Goal: Connect with others: Connect with other users

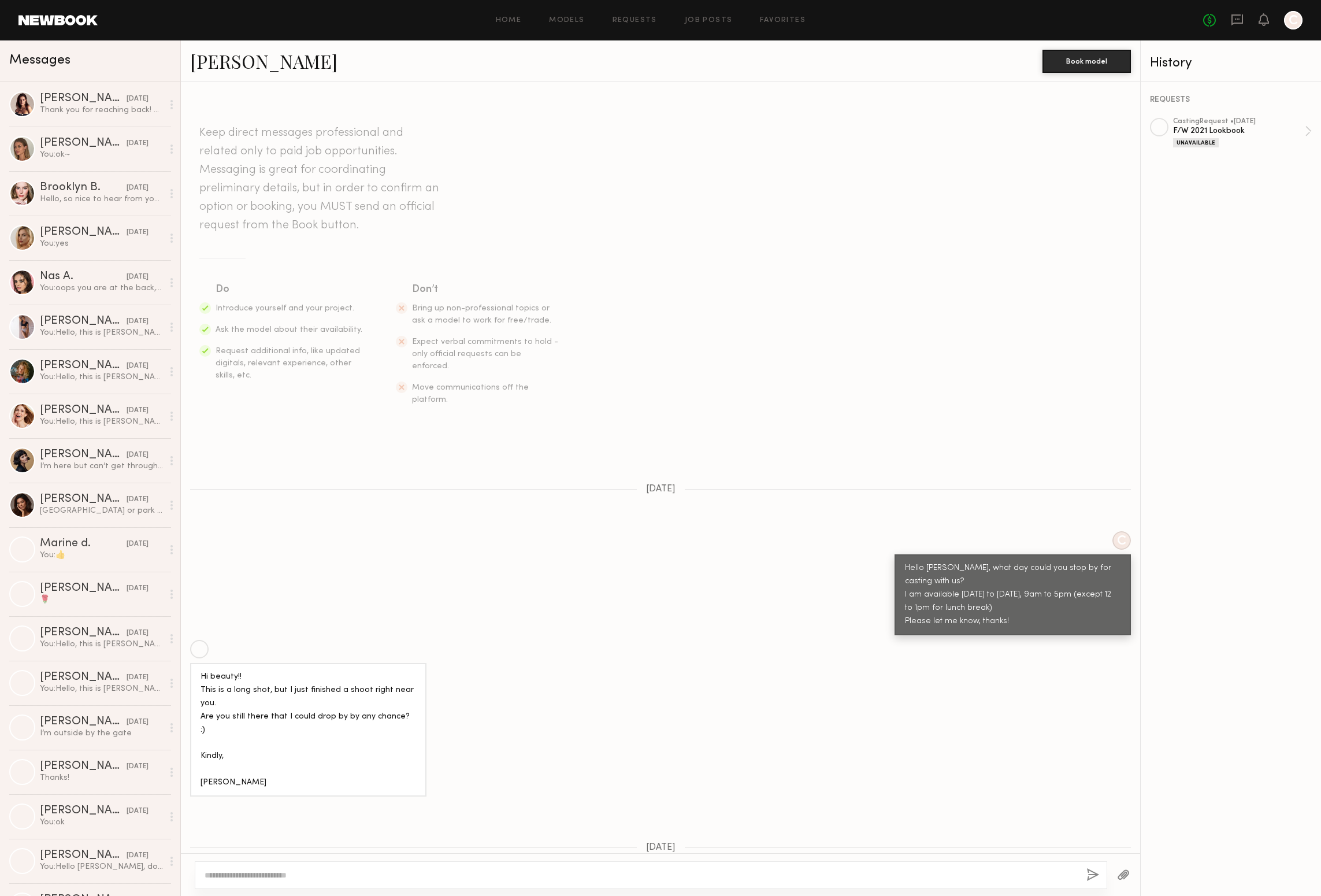
scroll to position [265, 0]
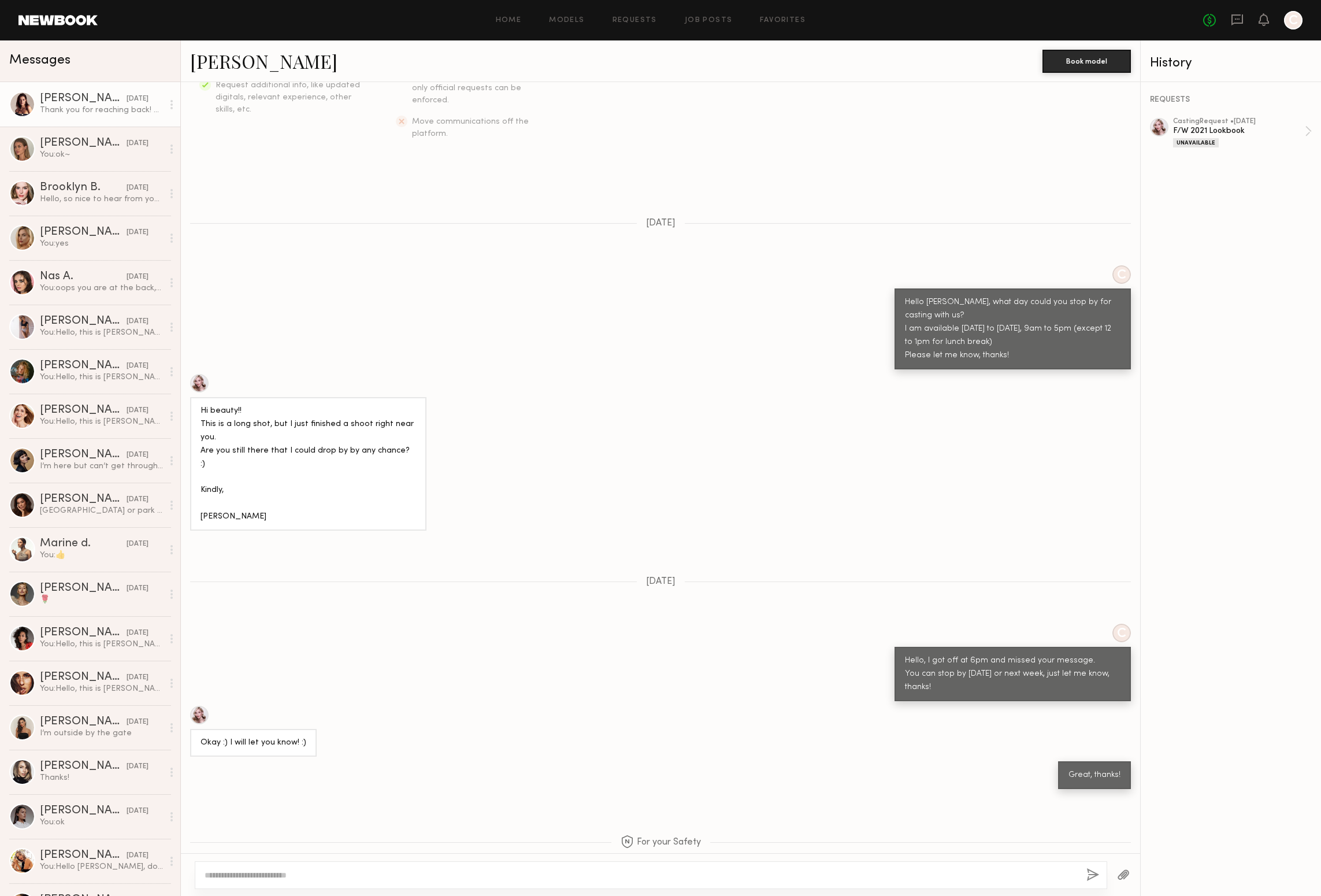
click at [19, 105] on div at bounding box center [22, 104] width 26 height 26
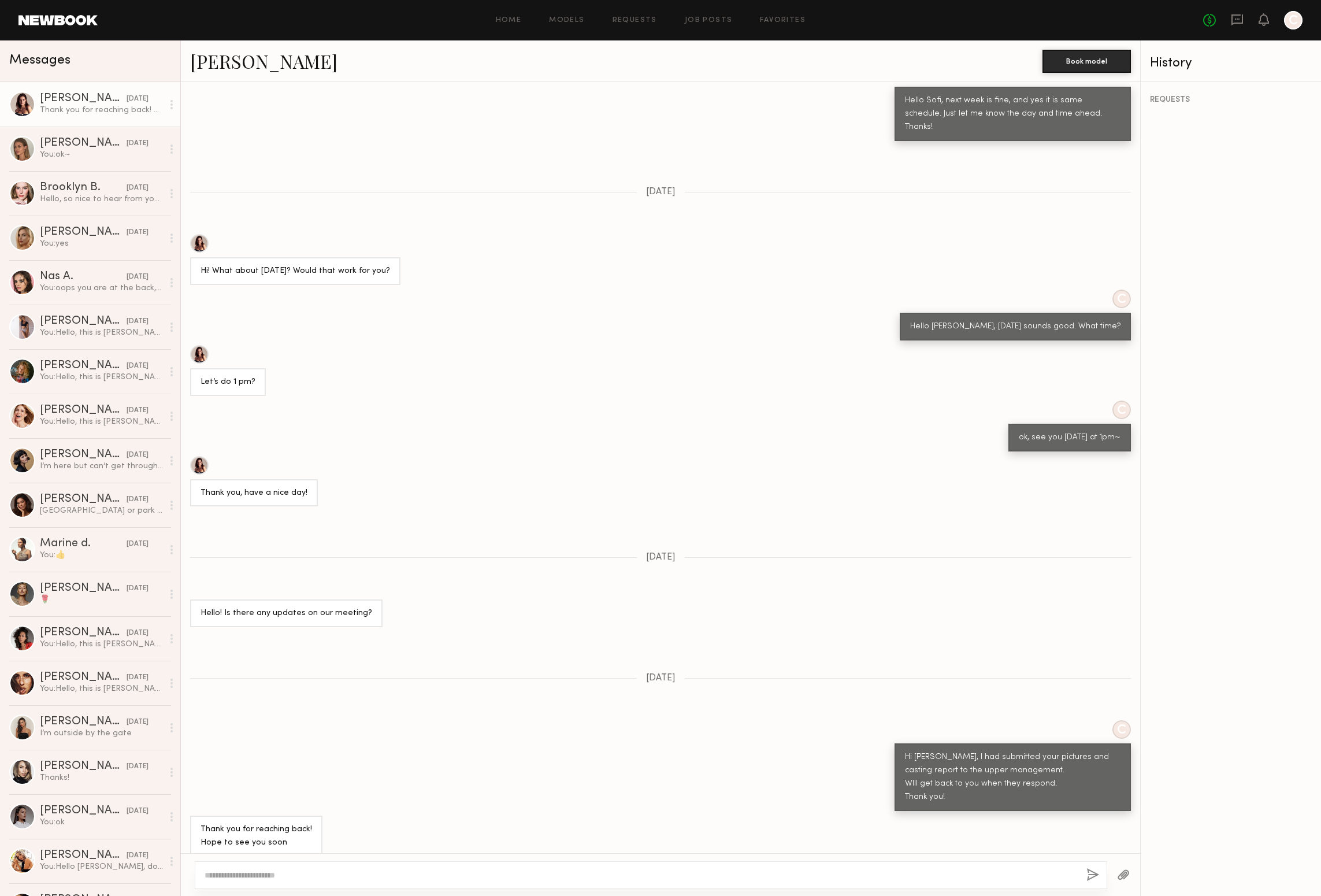
scroll to position [193, 0]
click at [221, 61] on link "[PERSON_NAME]" at bounding box center [263, 60] width 147 height 25
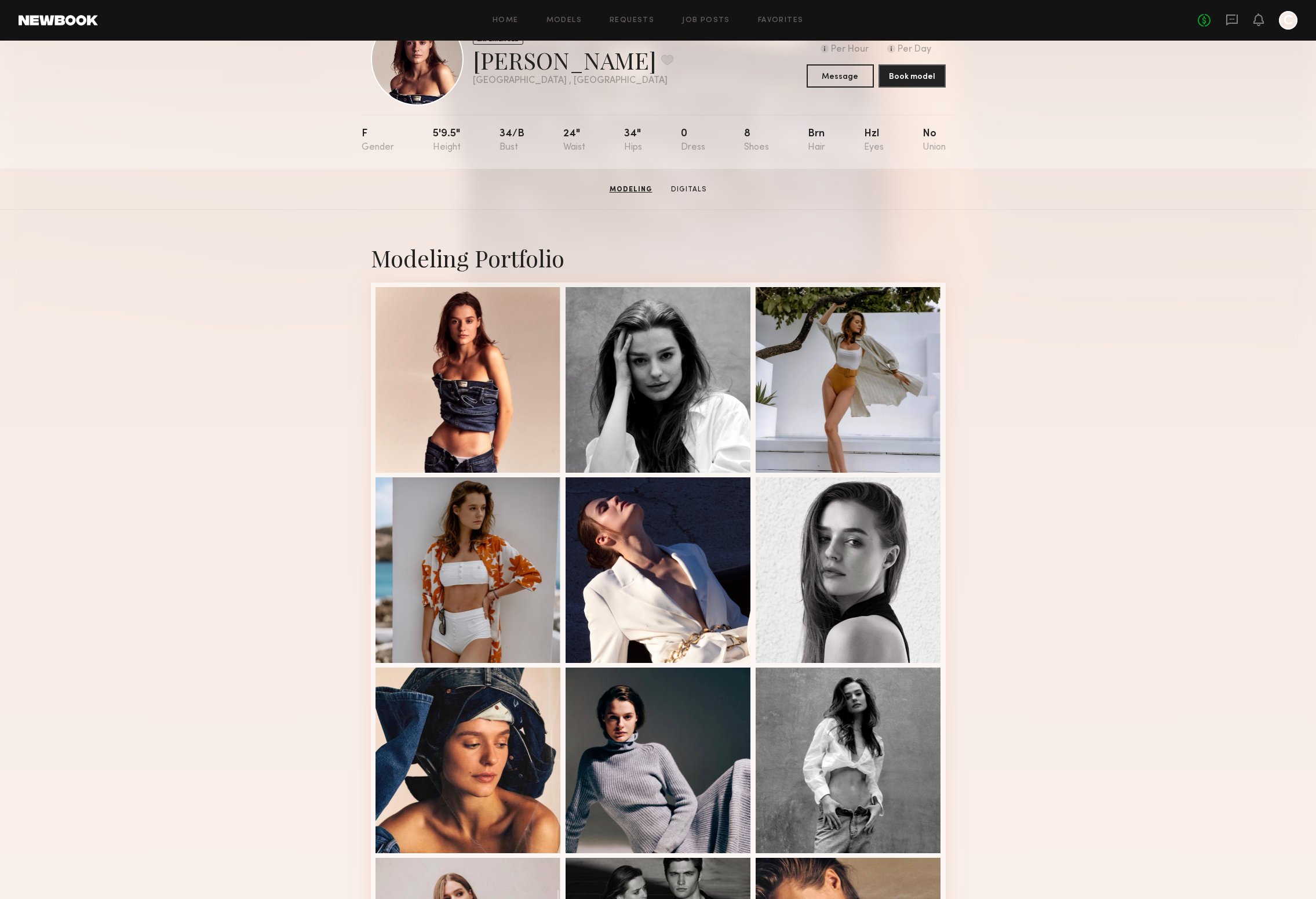
scroll to position [54, 0]
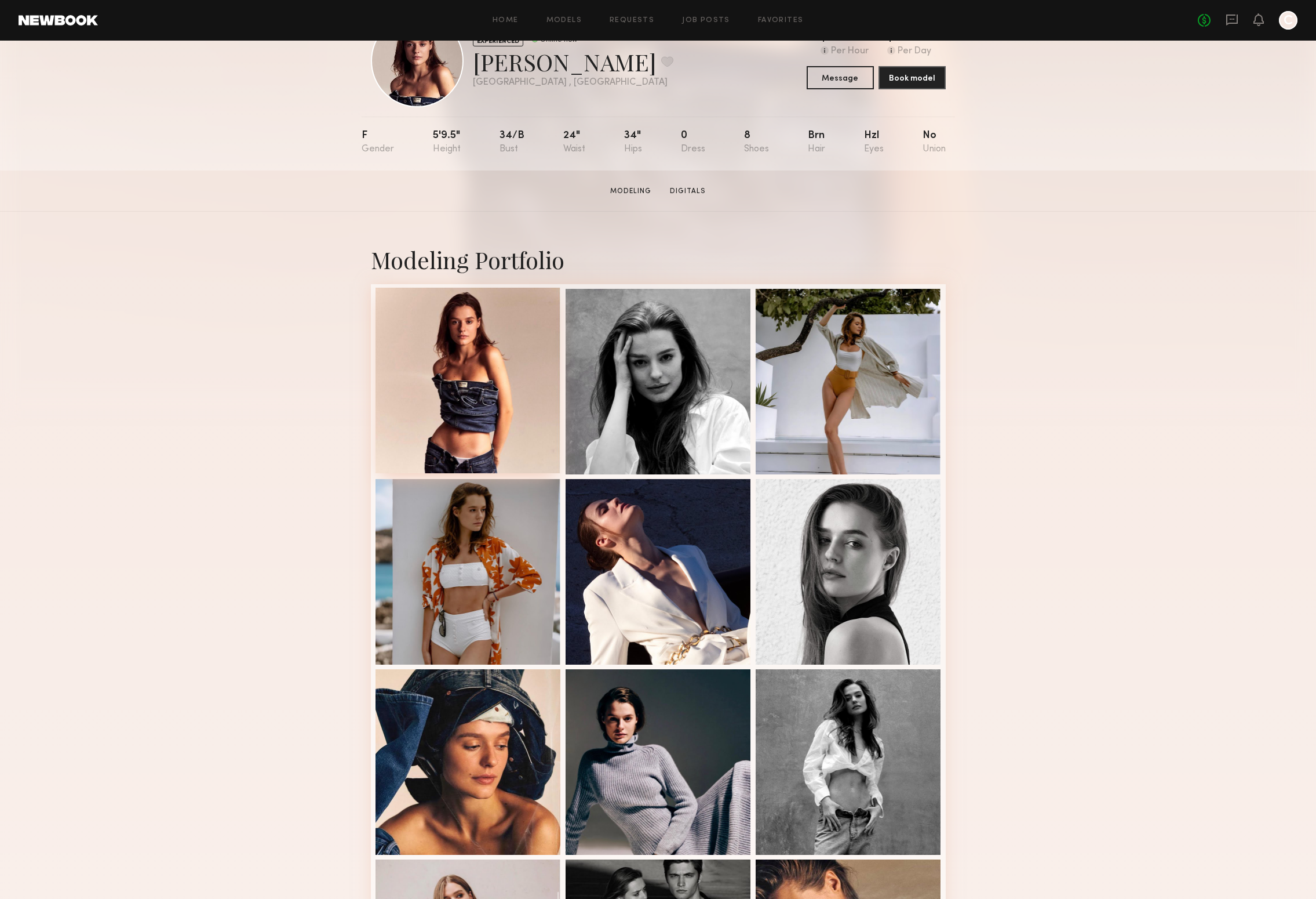
click at [460, 332] on div at bounding box center [467, 380] width 185 height 185
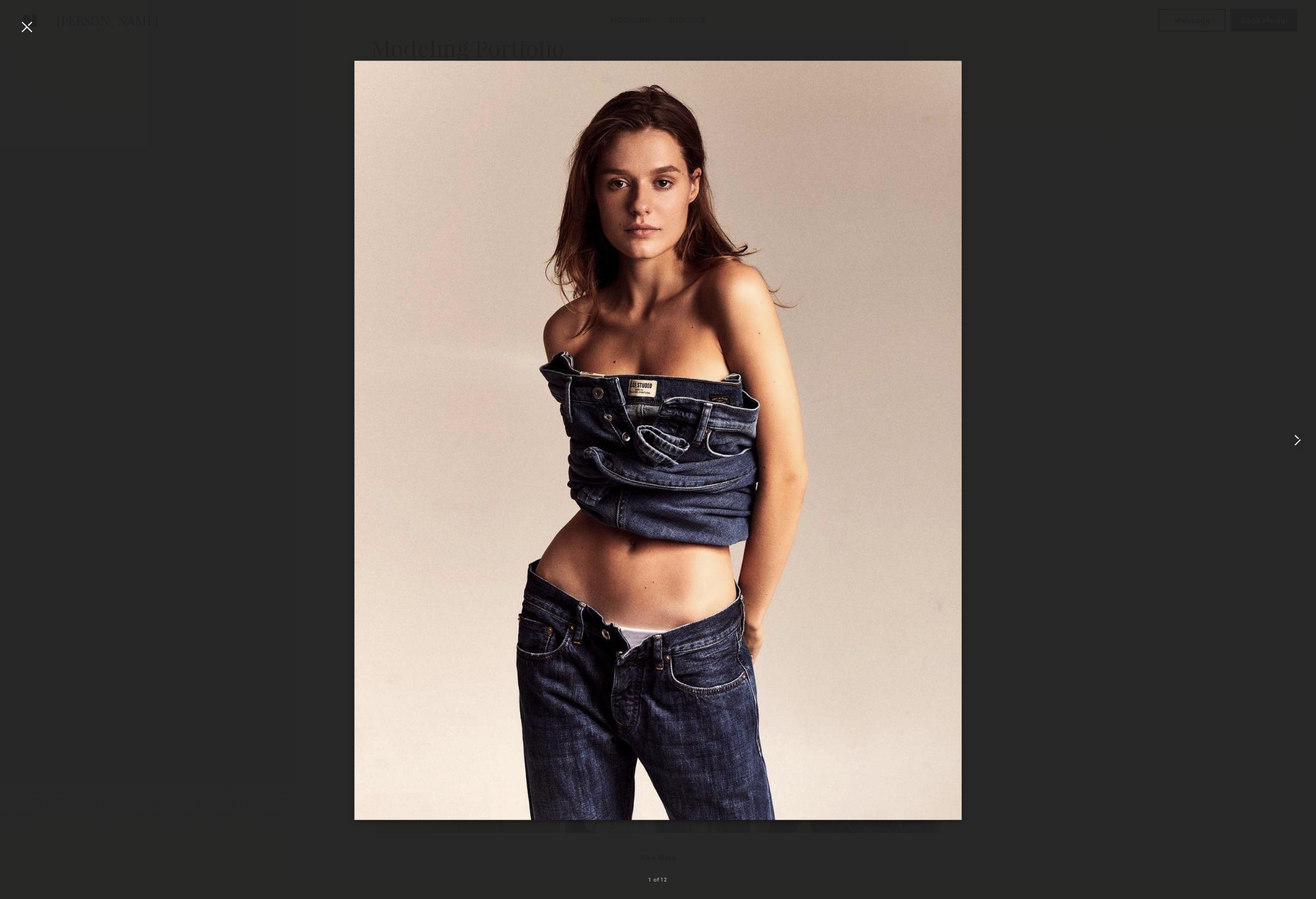
scroll to position [269, 0]
click at [1295, 440] on common-icon at bounding box center [1297, 440] width 19 height 19
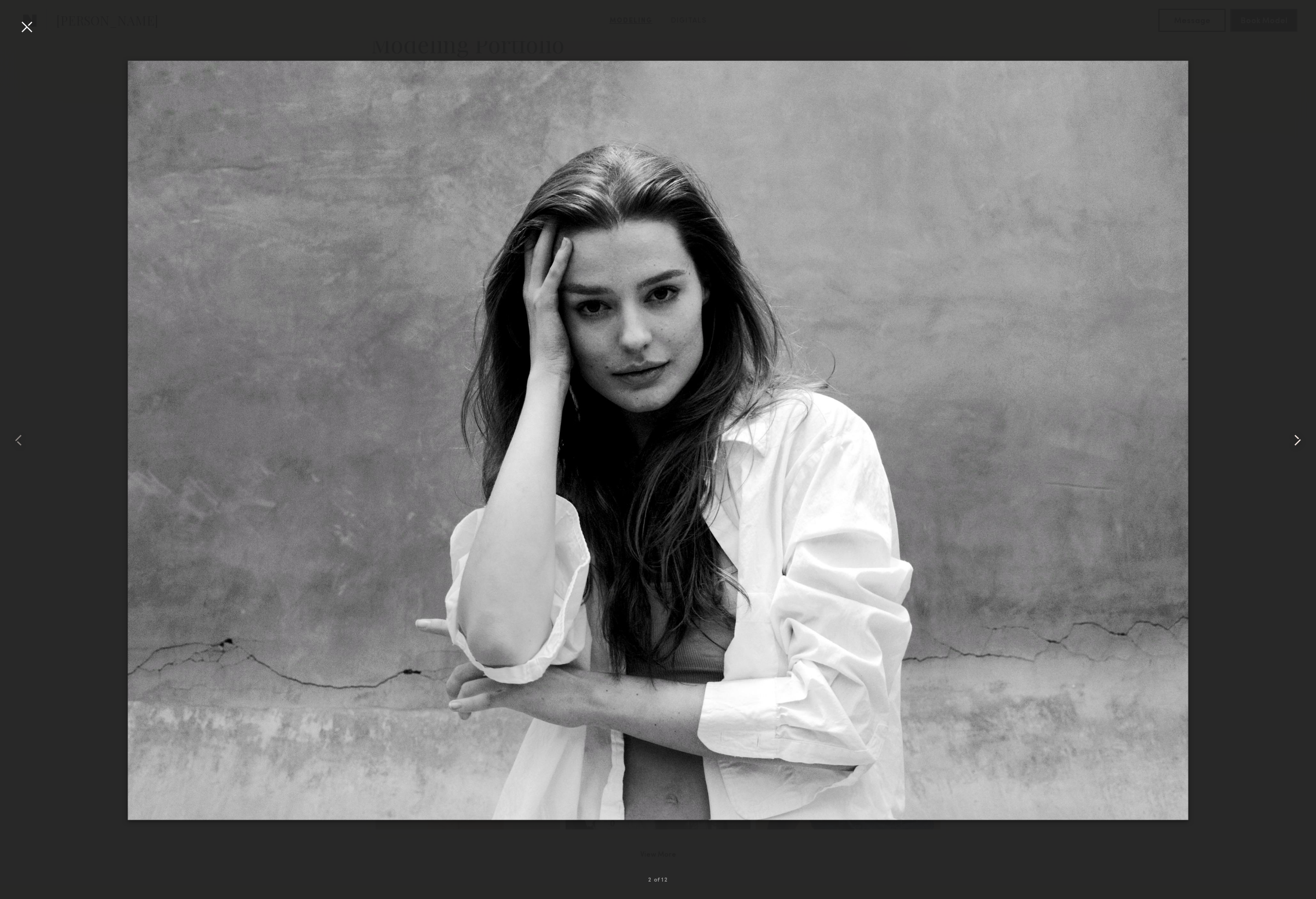
click at [1295, 440] on common-icon at bounding box center [1297, 440] width 19 height 19
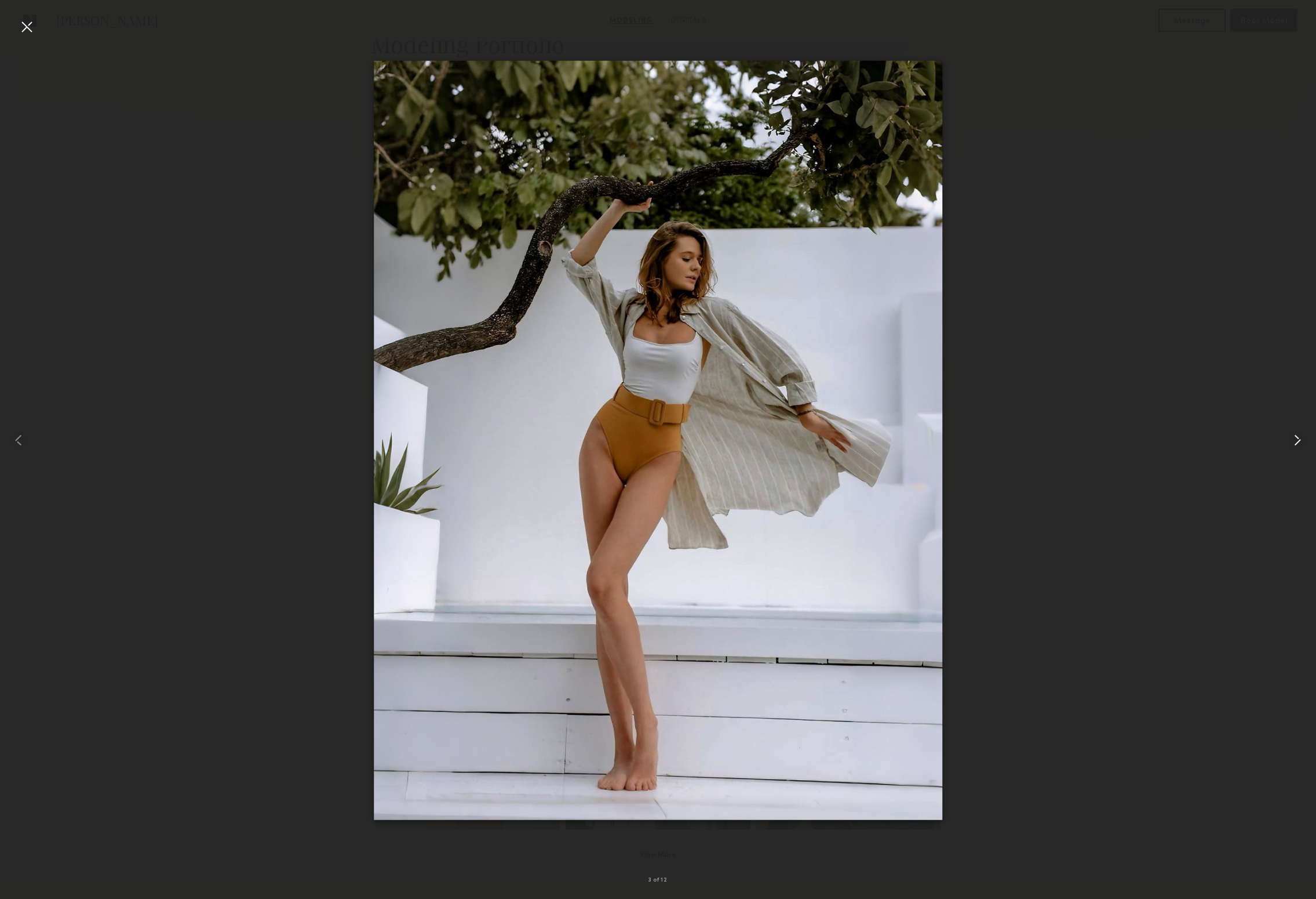
click at [1295, 440] on common-icon at bounding box center [1297, 440] width 19 height 19
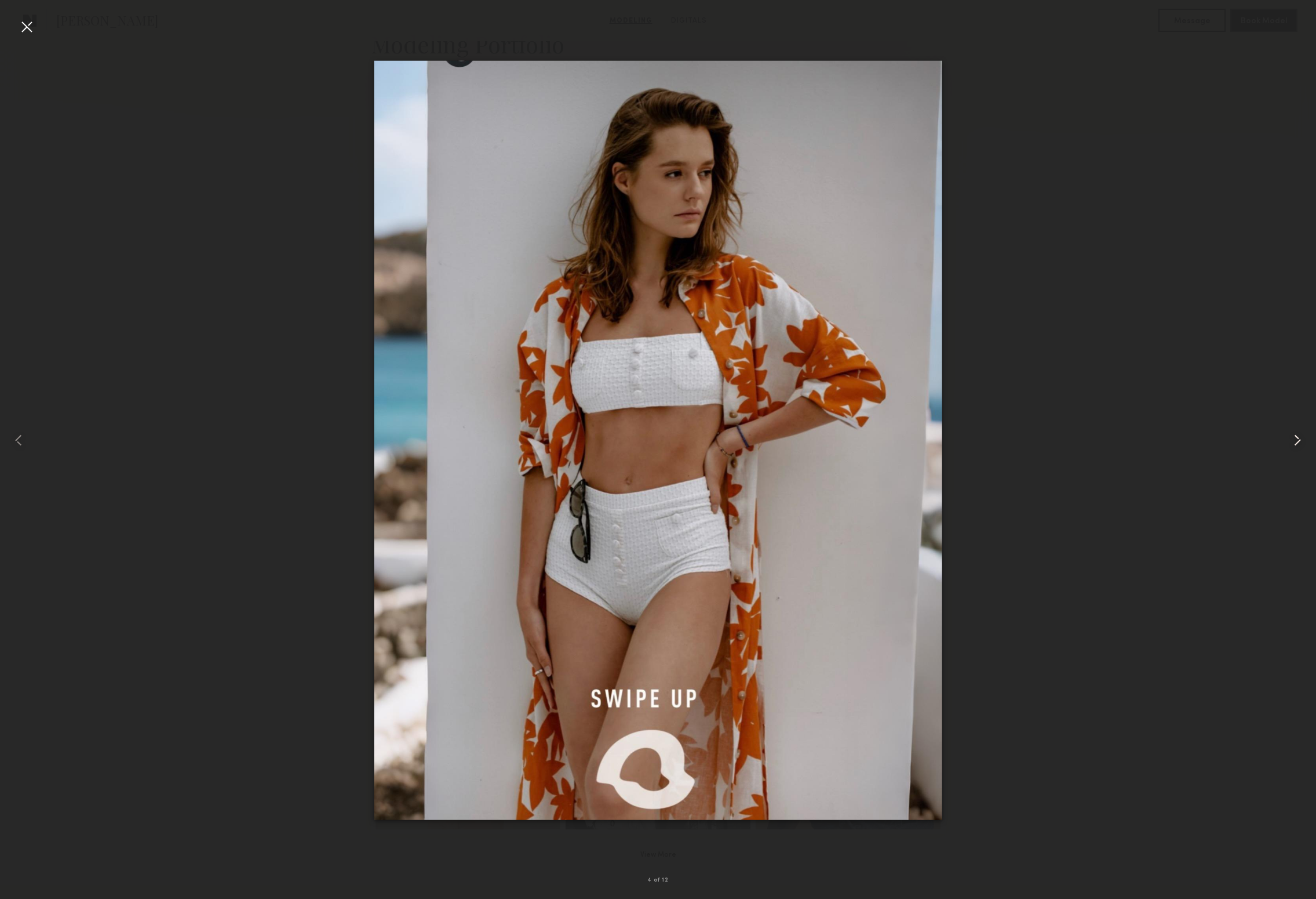
click at [1299, 440] on common-icon at bounding box center [1297, 440] width 19 height 19
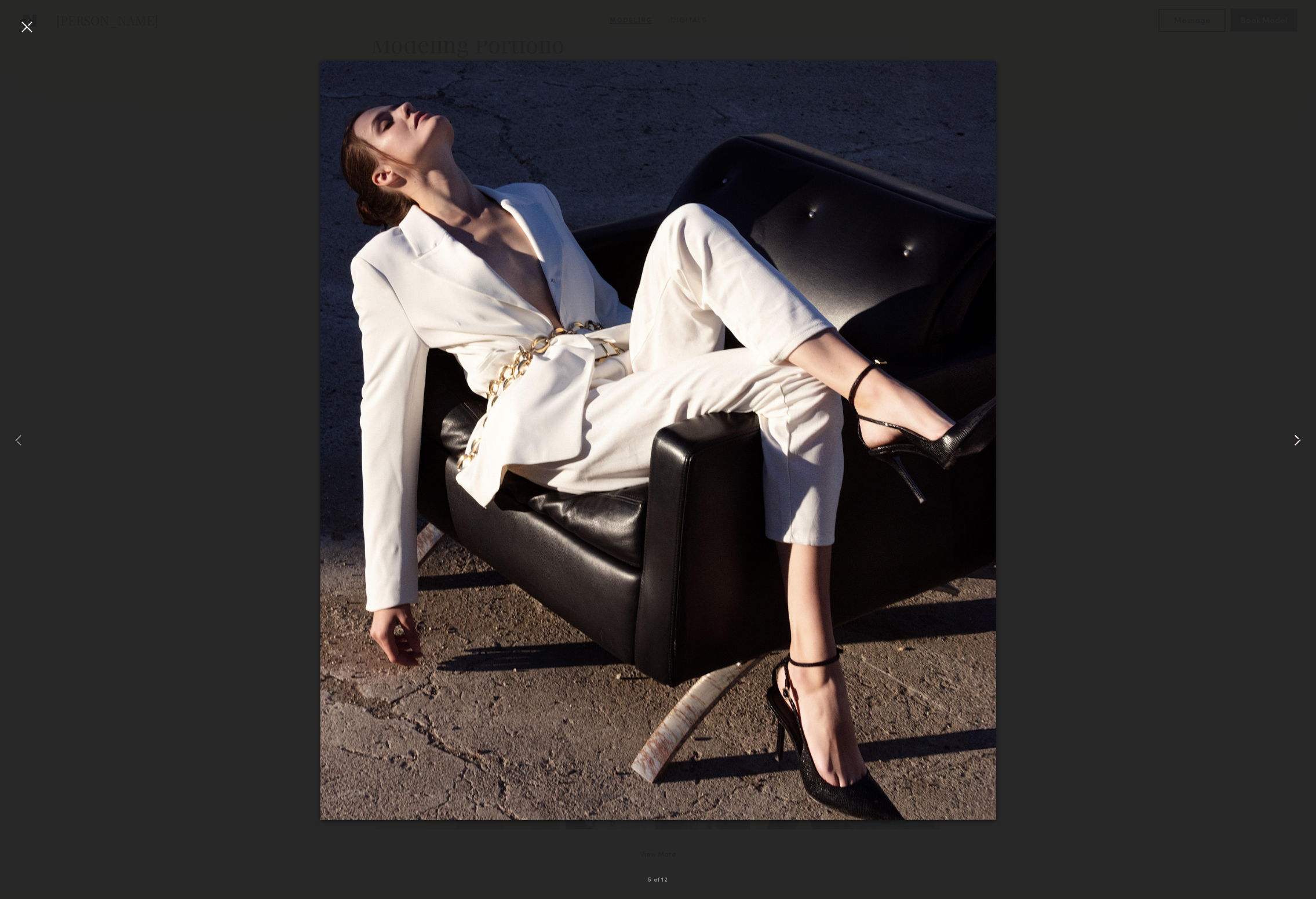
click at [1299, 440] on common-icon at bounding box center [1297, 440] width 19 height 19
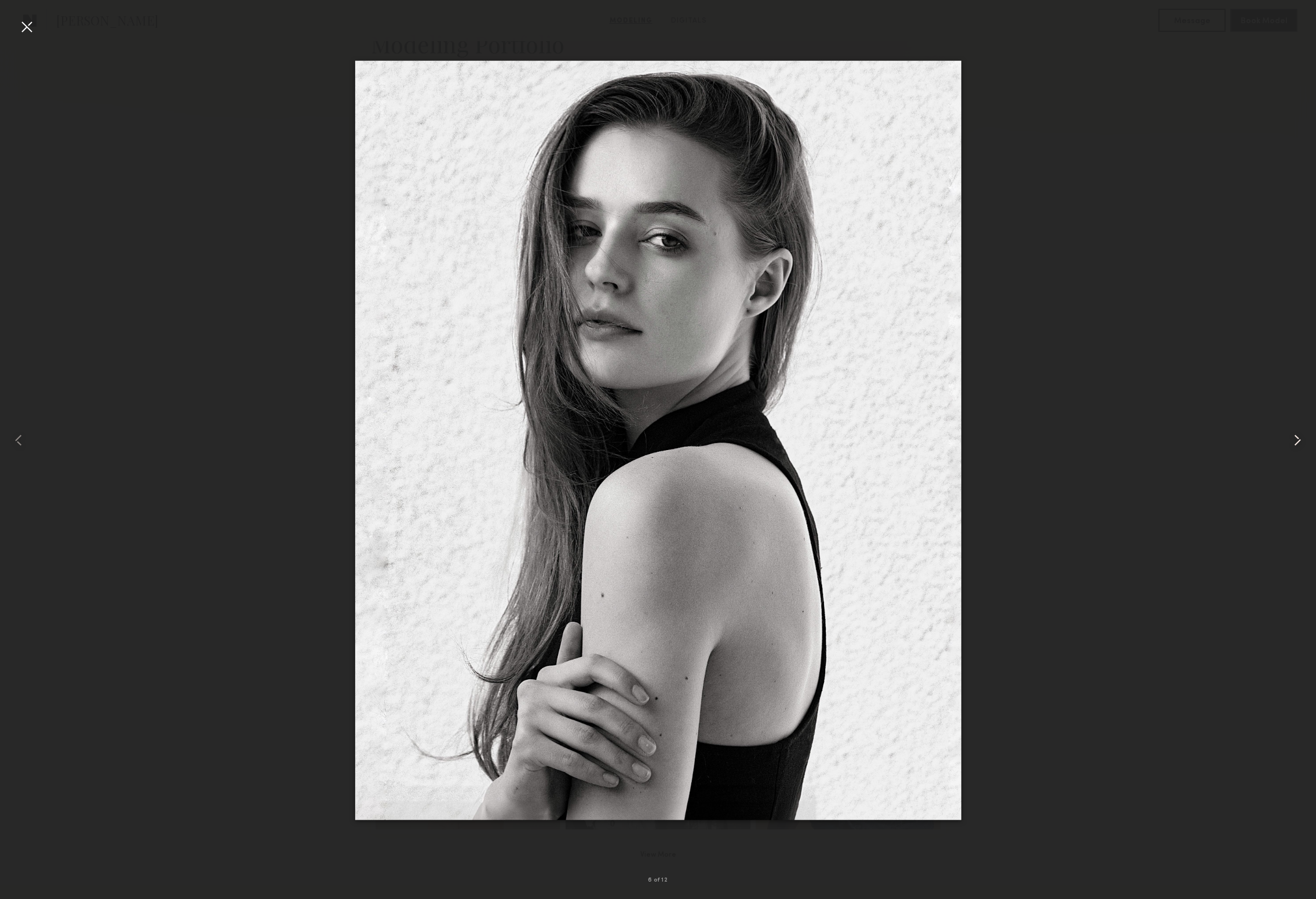
click at [1297, 437] on common-icon at bounding box center [1297, 440] width 19 height 19
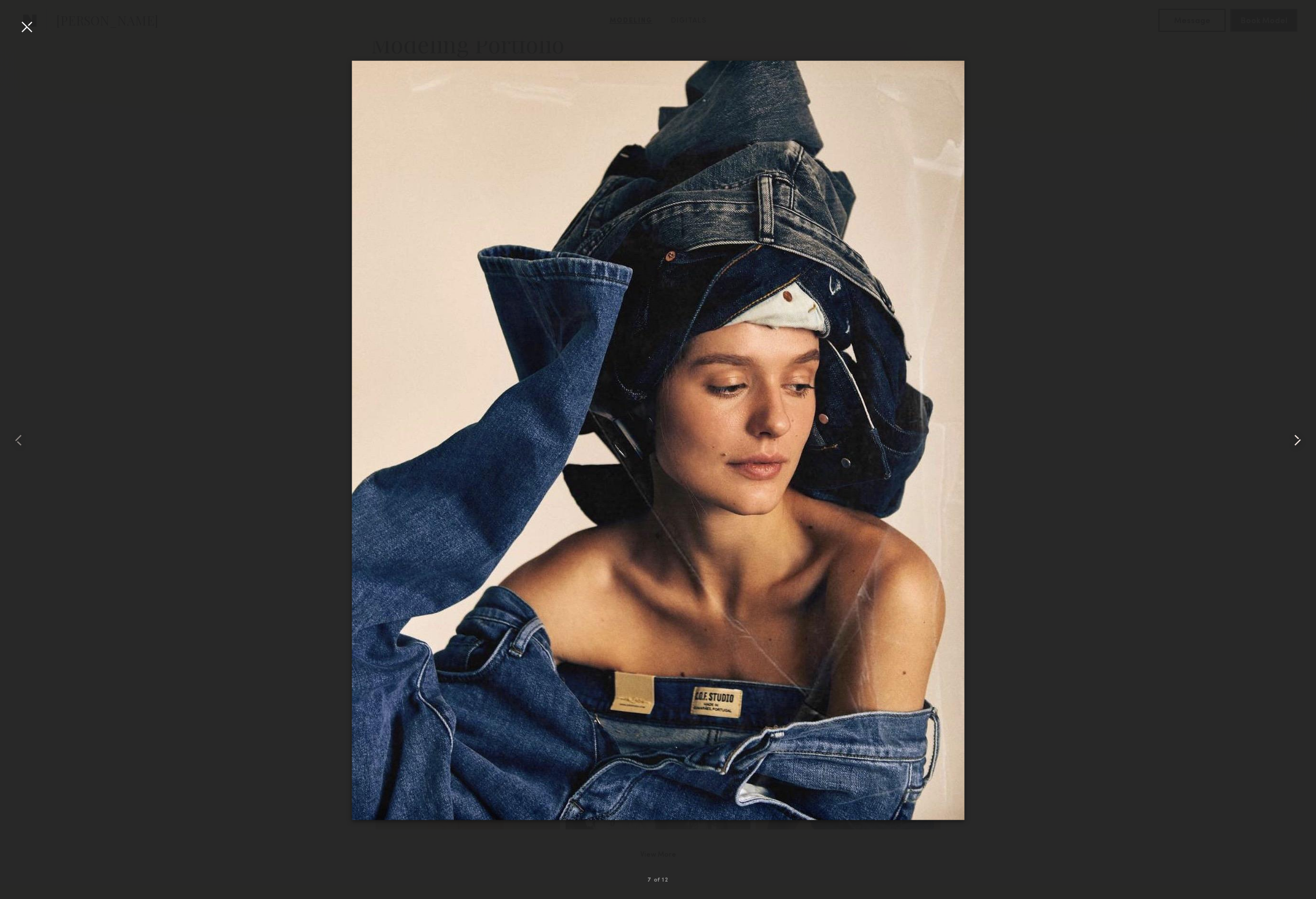
click at [1297, 437] on common-icon at bounding box center [1297, 440] width 19 height 19
